Goal: Task Accomplishment & Management: Use online tool/utility

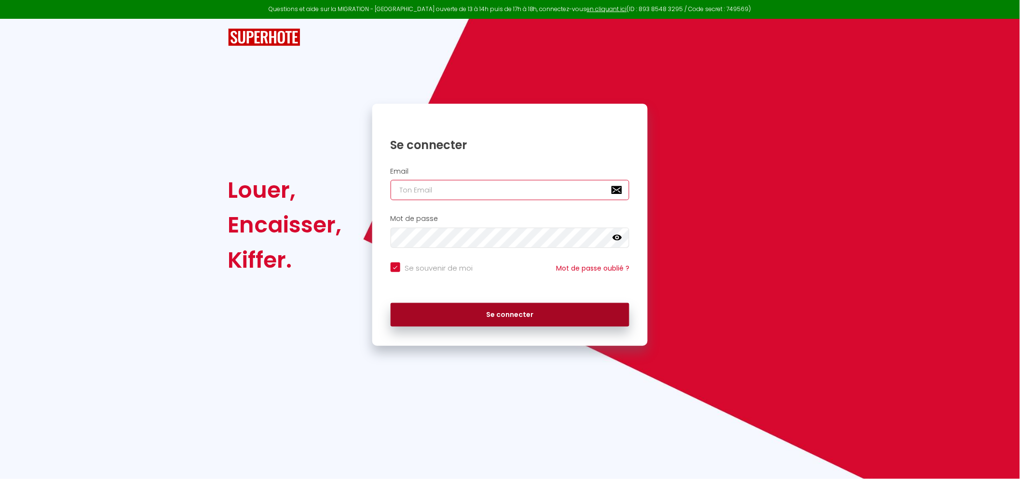
type input "[EMAIL_ADDRESS][DOMAIN_NAME]"
click at [509, 309] on button "Se connecter" at bounding box center [510, 315] width 239 height 24
checkbox input "true"
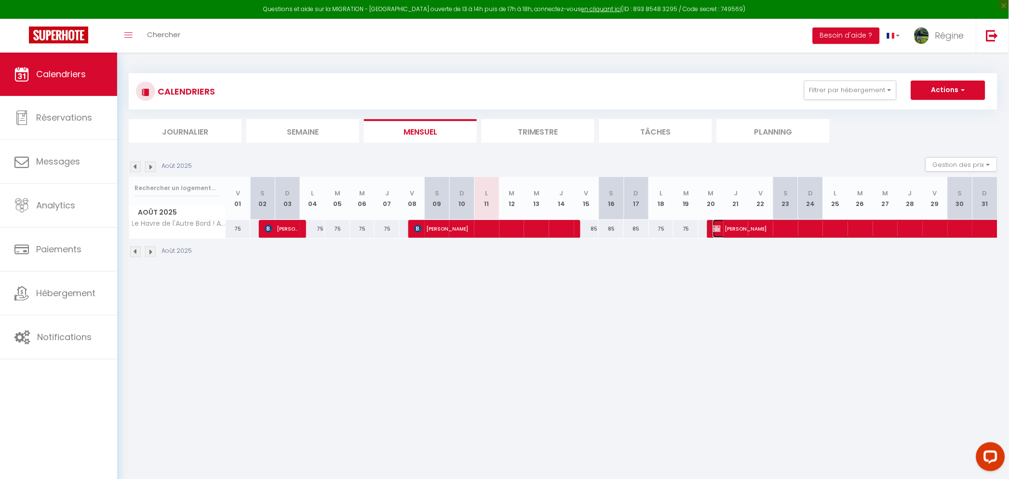
select select "OK"
select select "KO"
select select "0"
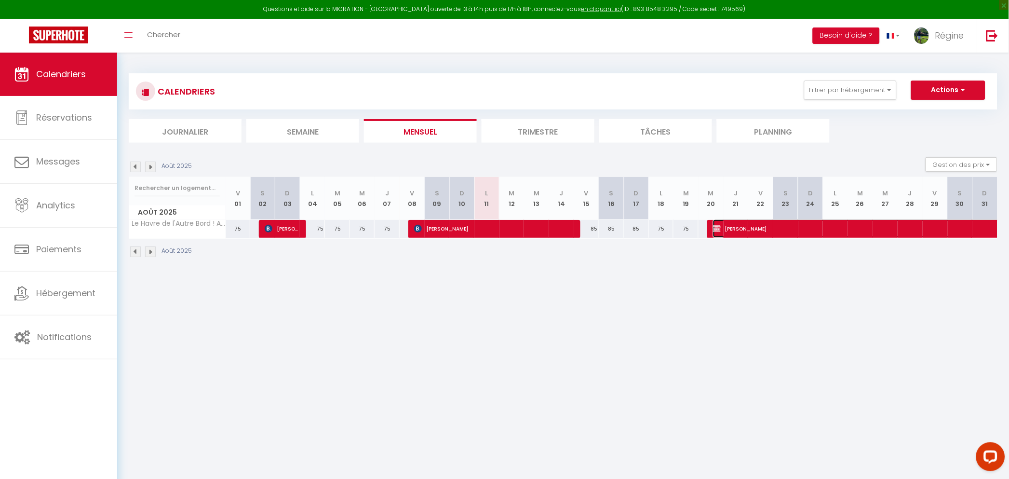
select select "1"
select select
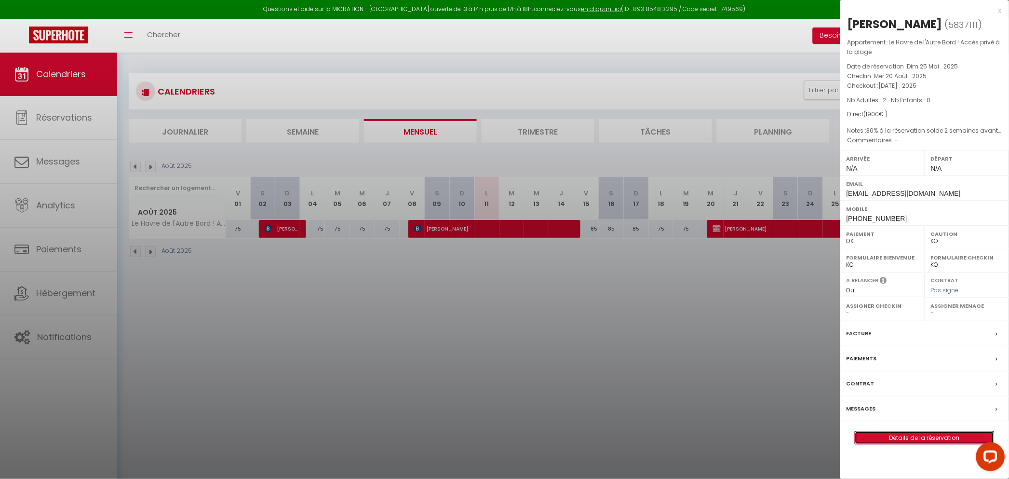
click at [924, 436] on link "Détails de la réservation" at bounding box center [924, 438] width 139 height 13
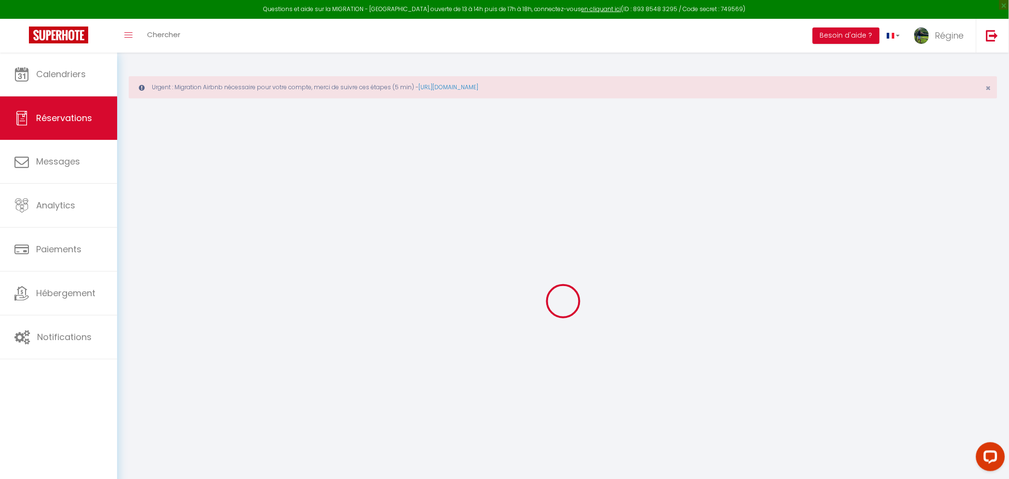
type input "Anne-Claire"
type input "PICARD"
type input "anneclairepicard@orange.fr"
type input "+33645370984"
select select "FR"
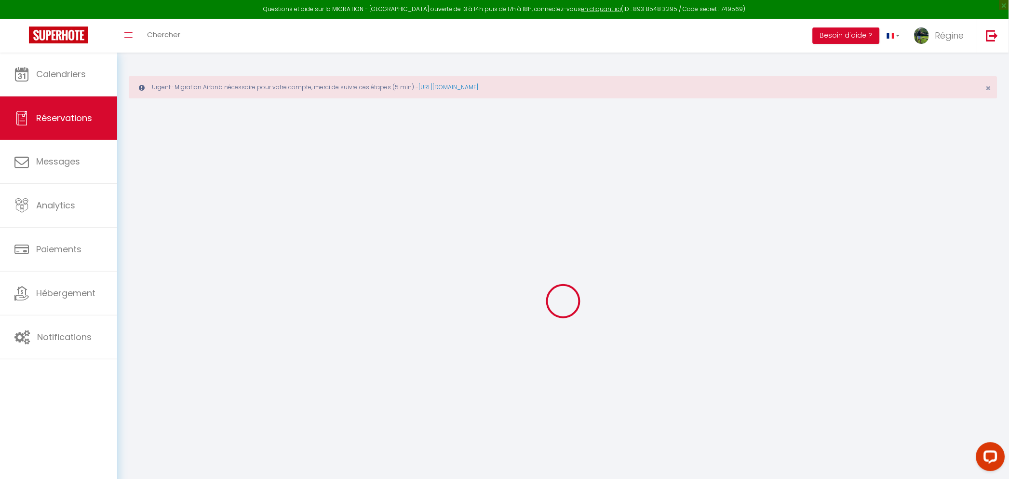
select select "47719"
select select "1"
type input "Mer 20 Août 2025"
select select
type input "Mar 07 Octobre 2025"
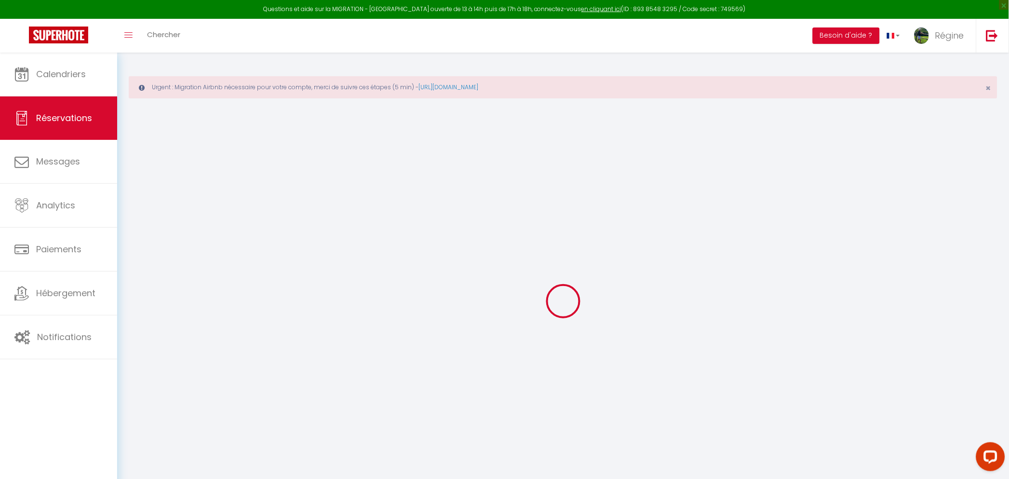
select select
type input "2"
select select "12"
select select
type input "1900"
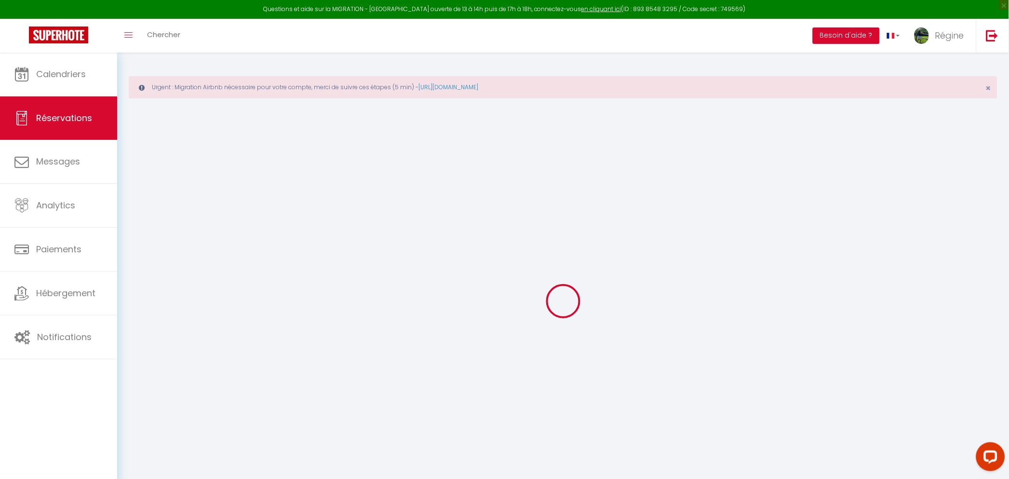
checkbox input "false"
type input "1330"
type input "60"
type input "0"
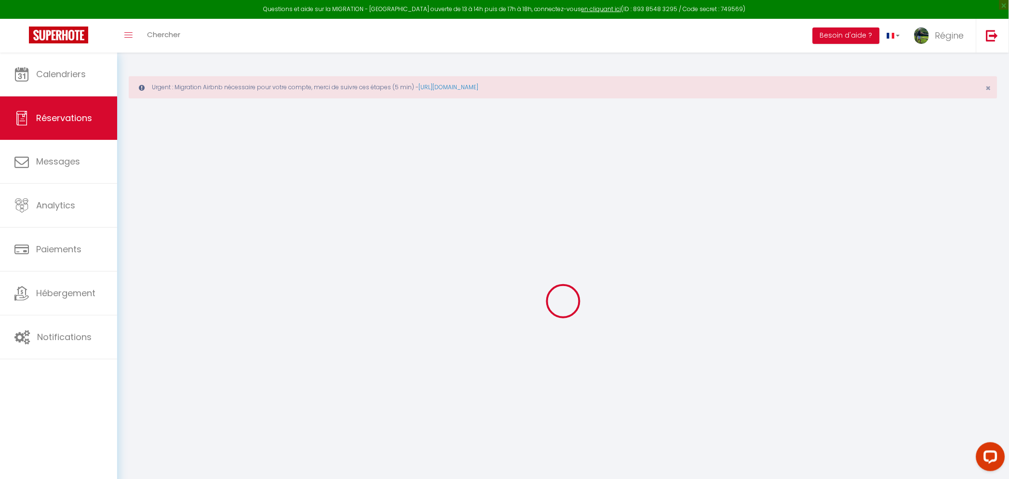
select select
select select "14"
checkbox input "false"
select select
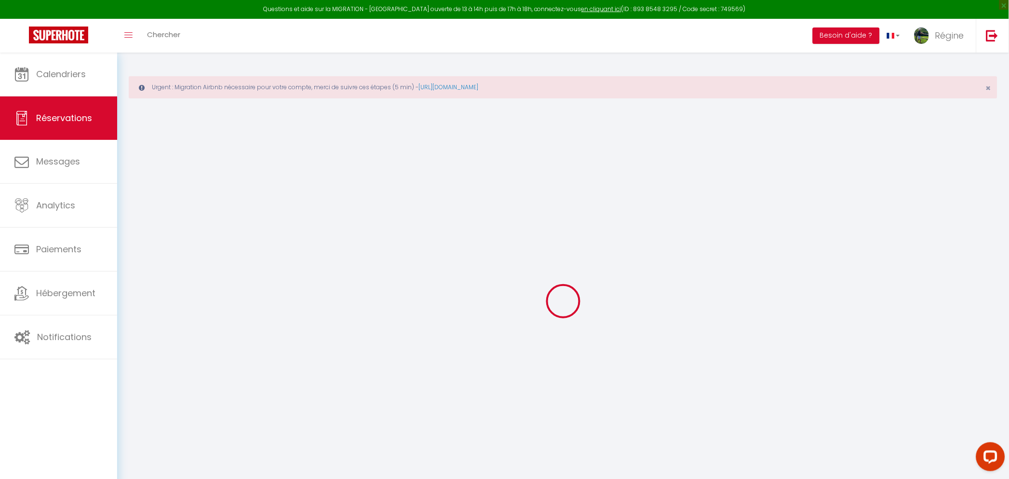
select select
checkbox input "false"
select select
checkbox input "false"
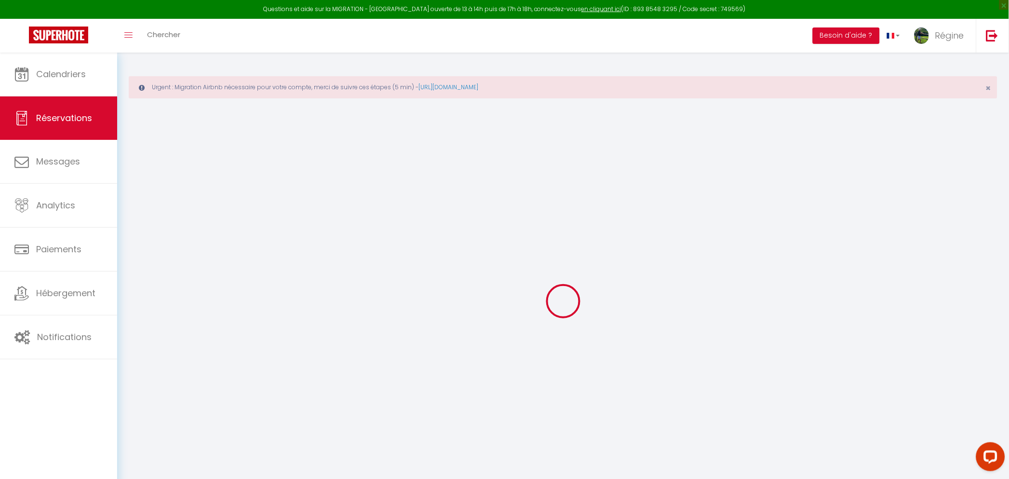
type textarea "30% à la réservation solde 2 semaines avant l'arrivée"
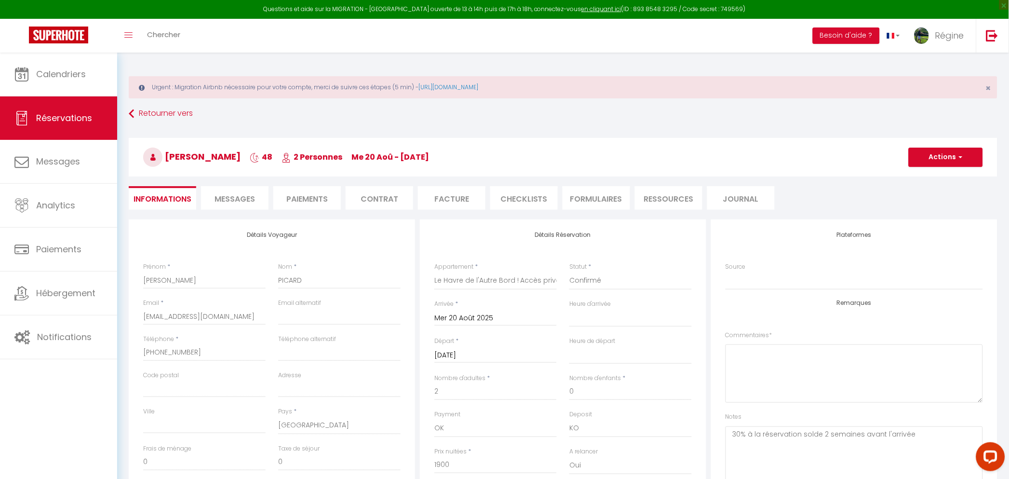
select select
checkbox input "false"
select select
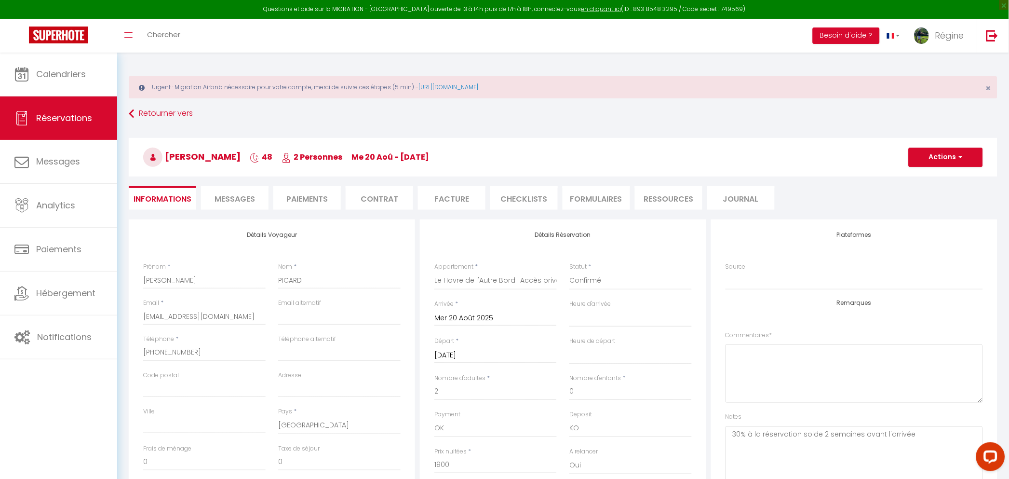
click at [307, 196] on li "Paiements" at bounding box center [307, 198] width 68 height 24
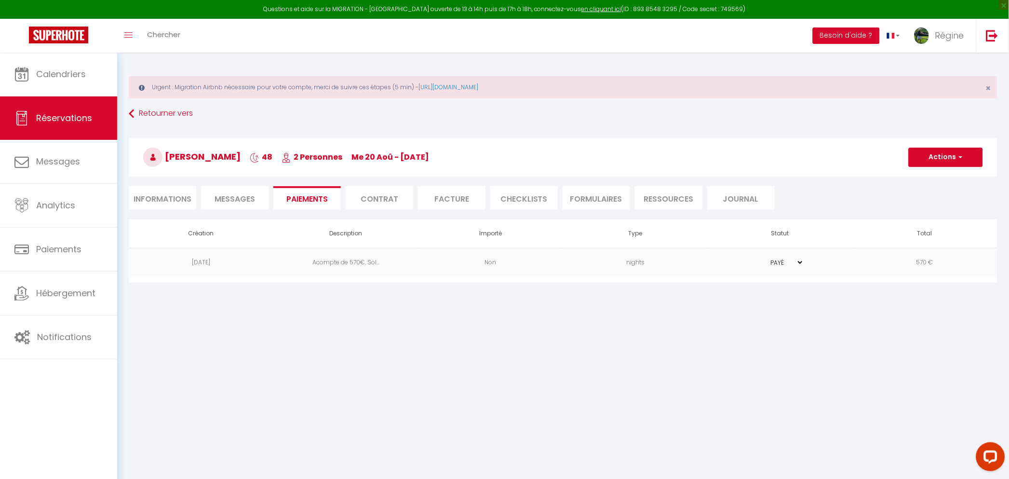
click at [366, 263] on td "Acompte de 570€. Sol..." at bounding box center [345, 262] width 145 height 29
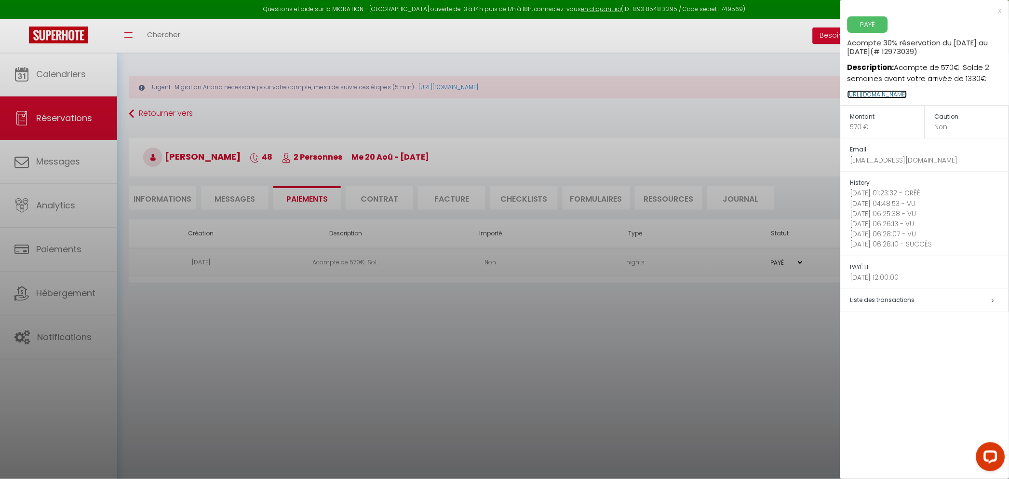
click at [907, 95] on link "https://superhote.com/applink/p/41PezTWs" at bounding box center [878, 94] width 60 height 8
drag, startPoint x: 964, startPoint y: 79, endPoint x: 981, endPoint y: 79, distance: 16.9
click at [981, 79] on p "Description: Acompte de 570€. Solde 2 semaines avant votre arrivée de 1330€" at bounding box center [929, 70] width 162 height 28
copy p "1330"
click at [514, 338] on div at bounding box center [504, 239] width 1009 height 479
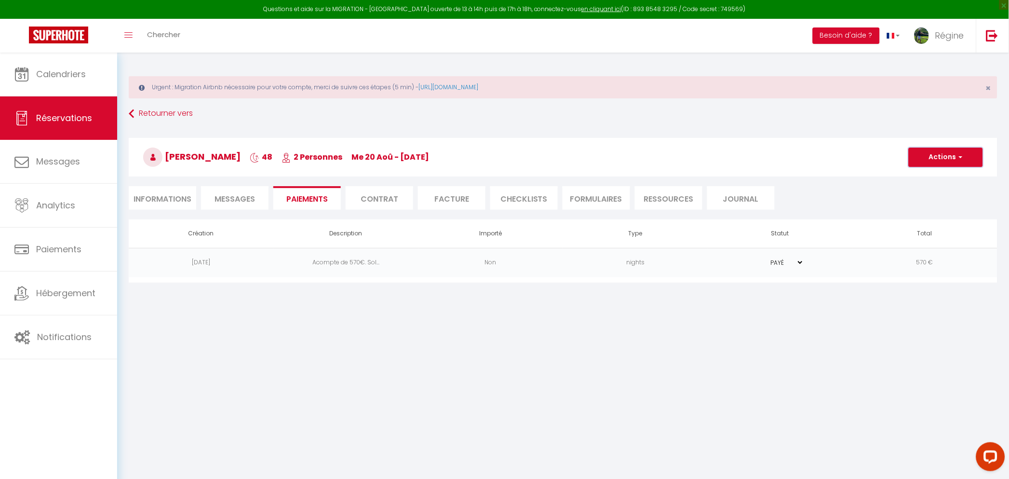
click at [962, 154] on span "button" at bounding box center [960, 157] width 6 height 9
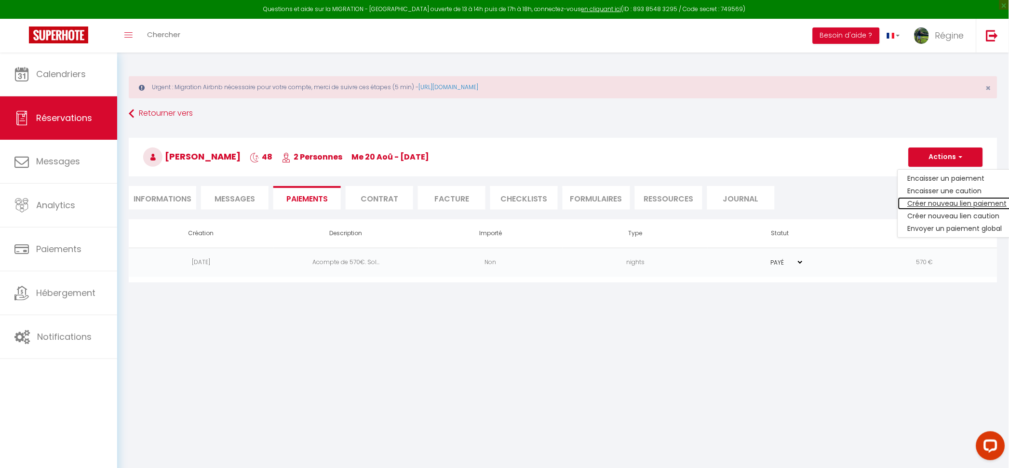
click at [944, 205] on link "Créer nouveau lien paiement" at bounding box center [957, 203] width 119 height 13
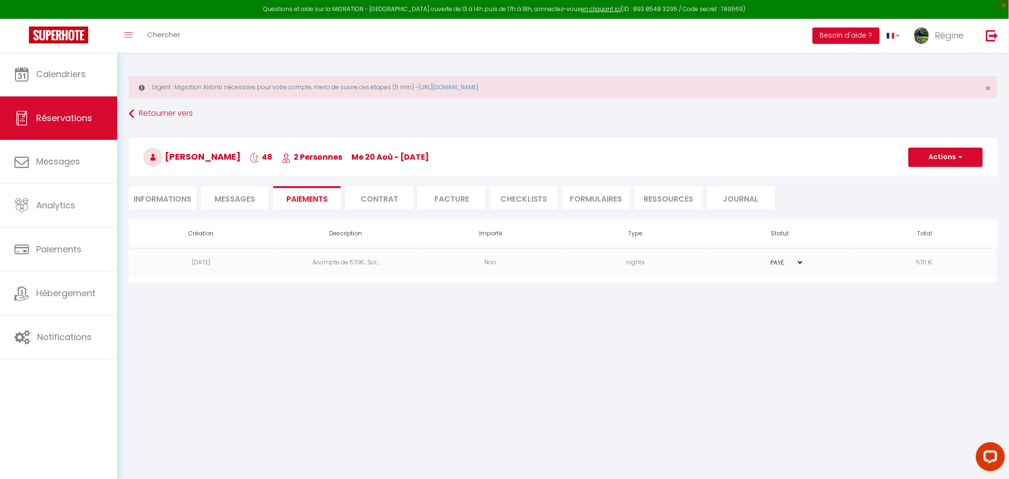
select select "nights"
type input "anneclairepicard@orange.fr"
select select "9348"
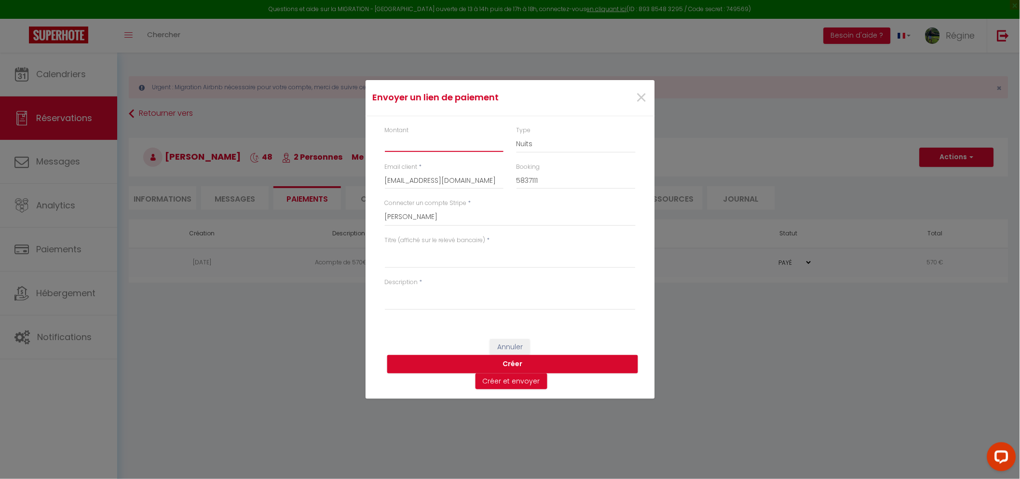
click at [421, 148] on input "Montant" at bounding box center [444, 143] width 119 height 17
paste input "1330"
type input "1330"
click at [394, 242] on label "Titre (affiché sur le relevé bancaire)" at bounding box center [435, 240] width 101 height 9
click at [394, 245] on textarea "Titre (affiché sur le relevé bancaire)" at bounding box center [510, 256] width 251 height 23
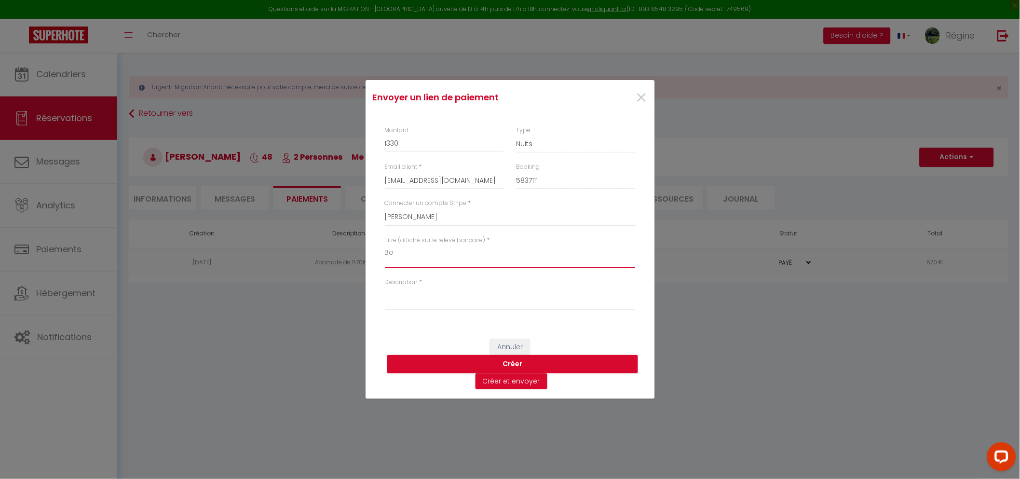
type textarea "B"
type textarea "Solde réservation Le havre de l'autre bord"
click at [421, 279] on div "Description *" at bounding box center [510, 294] width 251 height 32
click at [409, 285] on label "Description" at bounding box center [401, 282] width 33 height 9
click at [409, 287] on textarea "Description" at bounding box center [510, 298] width 251 height 23
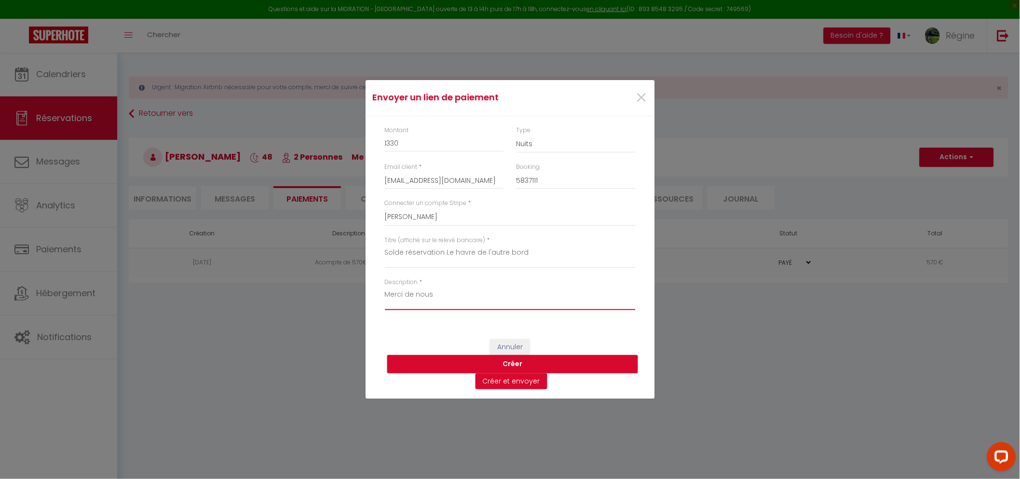
drag, startPoint x: 445, startPoint y: 295, endPoint x: 322, endPoint y: 288, distance: 122.6
click at [320, 289] on div "Envoyer un lien de paiement × Montant 1330 Type Nuits Frais de ménage Taxe de s…" at bounding box center [510, 239] width 1020 height 479
paste textarea "Comme convenu, vous trouverez ci-dessous le lien de paiement sécurisé pour régl…"
click at [385, 294] on textarea "Comme convenu, vous trouverez ci-dessous le lien de paiement sécurisé pour régl…" at bounding box center [510, 298] width 251 height 23
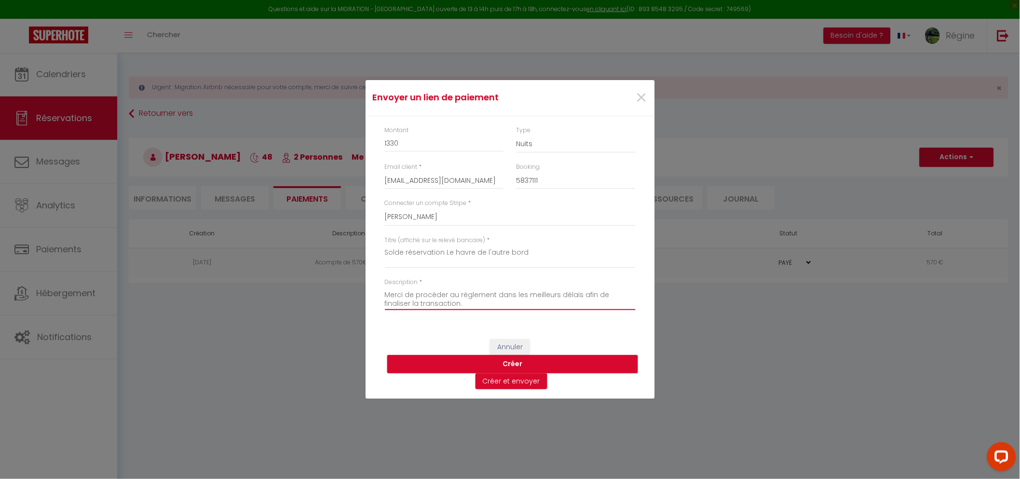
click at [470, 298] on textarea "Bonjour. Comme convenu, vous trouverez ci-dessous le lien de paiement sécurisé …" at bounding box center [510, 298] width 251 height 23
click at [466, 304] on textarea "Bonjour. Comme convenu, vous trouverez ci-dessous le lien de paiement sécurisé …" at bounding box center [510, 298] width 251 height 23
type textarea "Bonjour. Comme convenu, vous trouverez ci-dessous le lien de paiement sécurisé …"
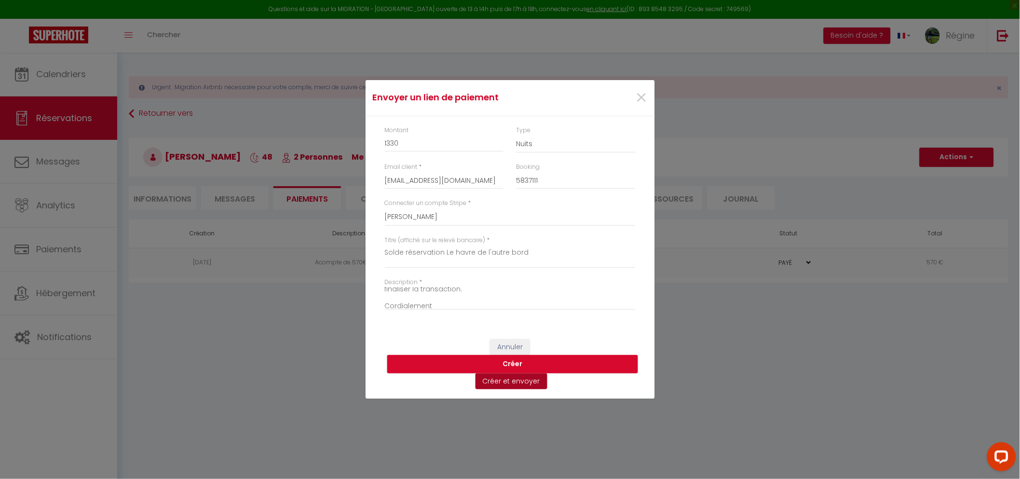
click at [518, 381] on button "Créer et envoyer" at bounding box center [511, 381] width 72 height 16
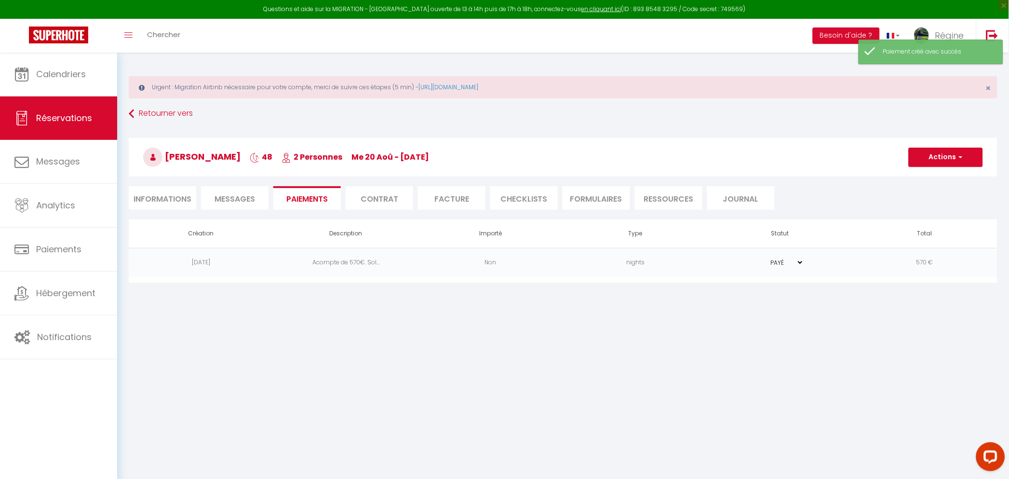
select select "fr"
type input "anneclairepicard@orange.fr"
type input "Demande de paiement"
type textarea "Bonjour, Nous vous invitons à cliquer sur le lien ci-dessous pour effectuer le …"
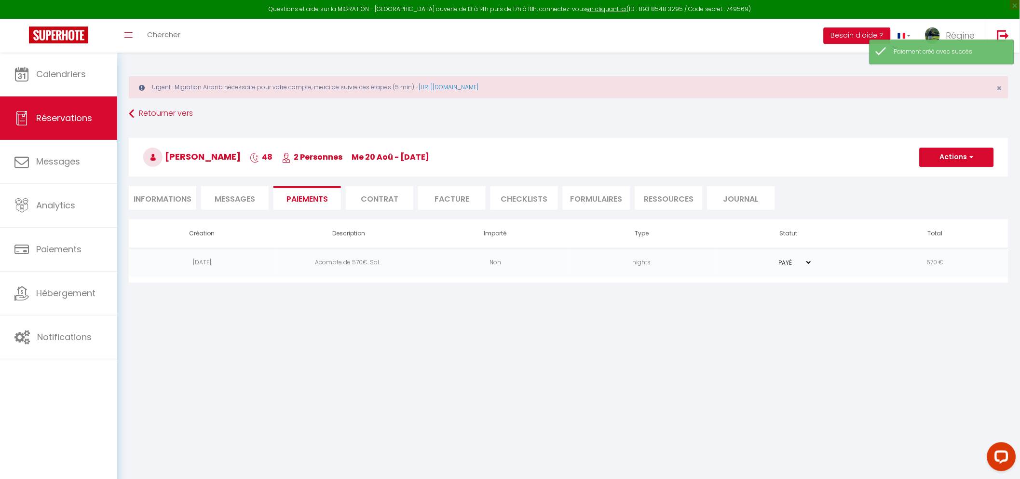
select select "0"
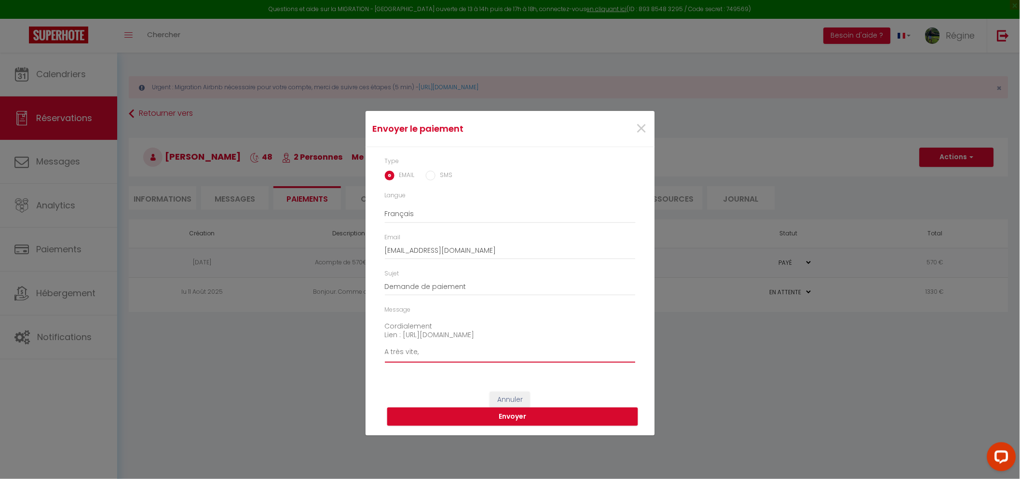
scroll to position [89, 0]
drag, startPoint x: 442, startPoint y: 334, endPoint x: 355, endPoint y: 327, distance: 87.5
click at [355, 327] on div "Envoyer le paiement × Type EMAIL SMS Langue Anglais Français Espagnol Portugais…" at bounding box center [510, 239] width 1020 height 479
drag, startPoint x: 455, startPoint y: 344, endPoint x: 427, endPoint y: 344, distance: 28.0
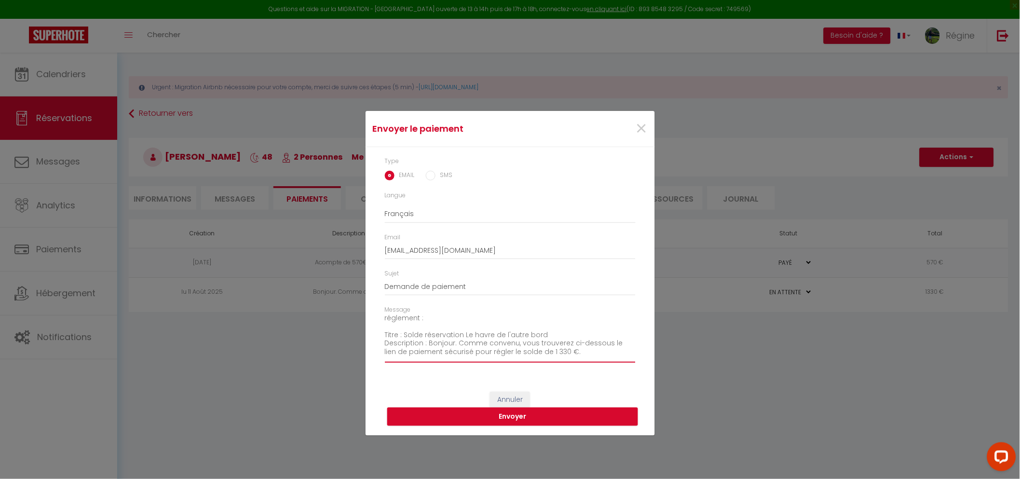
click at [427, 344] on textarea "Bonjour, Nous vous invitons à cliquer sur le lien ci-dessous pour effectuer le …" at bounding box center [510, 338] width 251 height 49
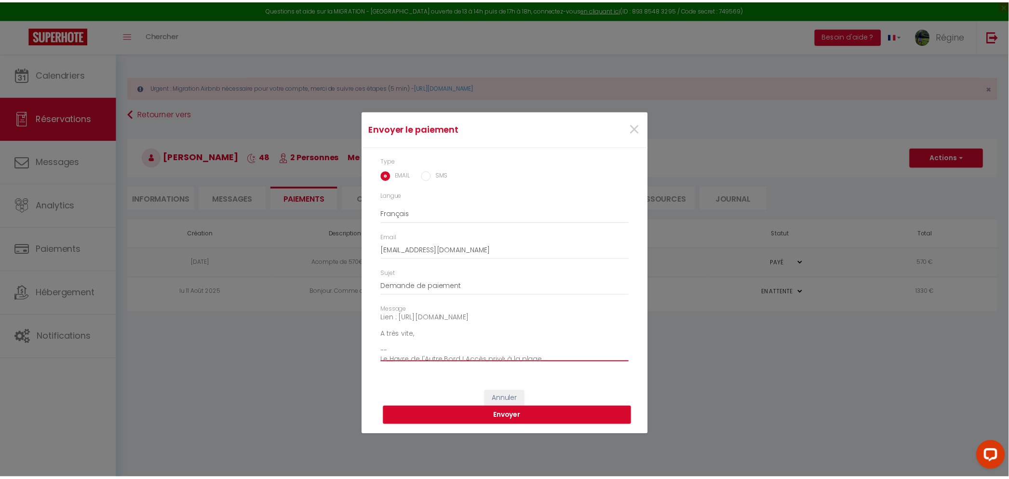
scroll to position [109, 0]
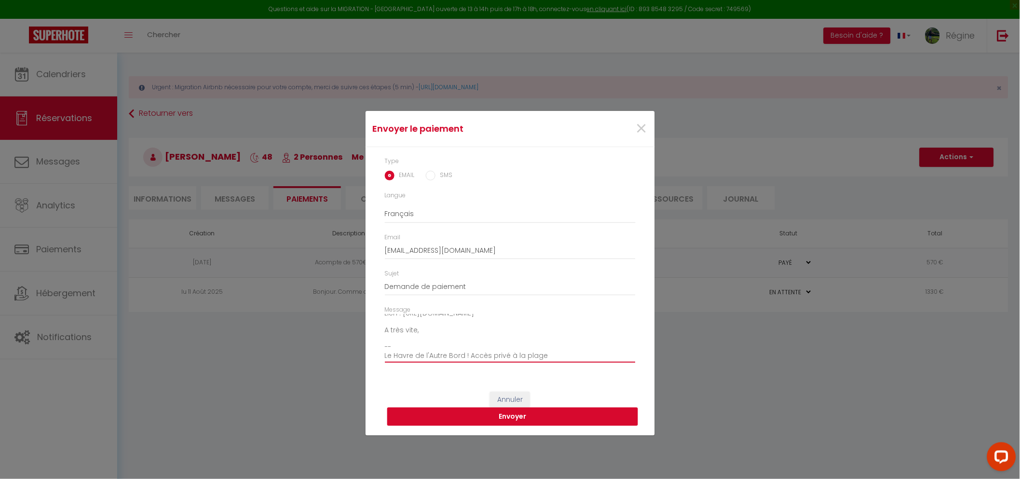
type textarea "Bonjour, Nous vous invitons à cliquer sur le lien ci-dessous pour effectuer le …"
drag, startPoint x: 510, startPoint y: 418, endPoint x: 39, endPoint y: 37, distance: 605.5
click at [510, 417] on button "Envoyer" at bounding box center [512, 416] width 251 height 18
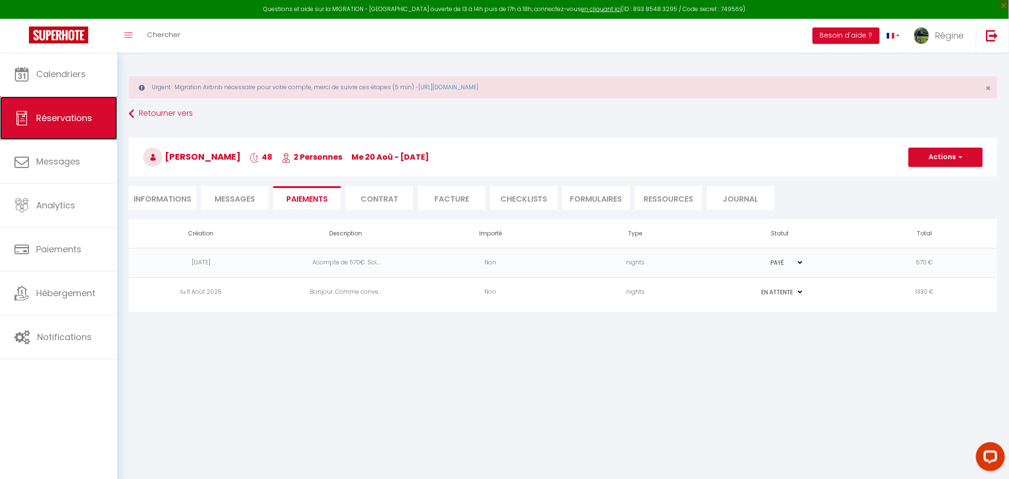
click at [72, 115] on span "Réservations" at bounding box center [64, 118] width 56 height 12
select select "not_cancelled"
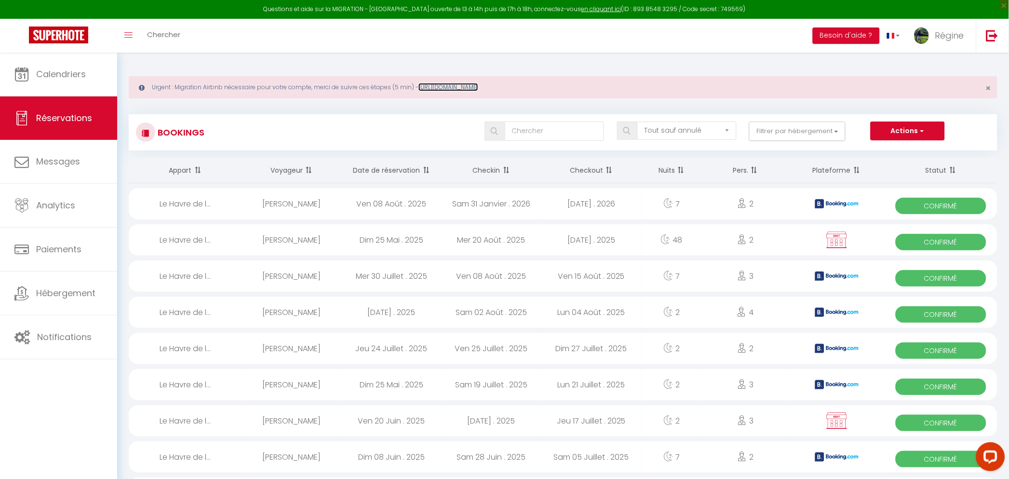
click at [477, 85] on link "https://superhote.com/migration-airbnb" at bounding box center [449, 87] width 60 height 8
